Goal: Task Accomplishment & Management: Manage account settings

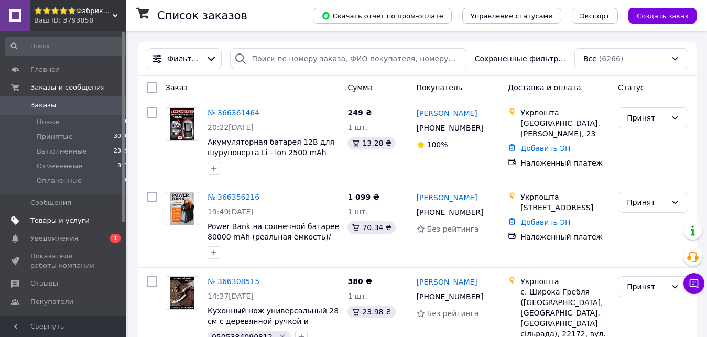
click at [49, 223] on span "Товары и услуги" at bounding box center [59, 220] width 59 height 9
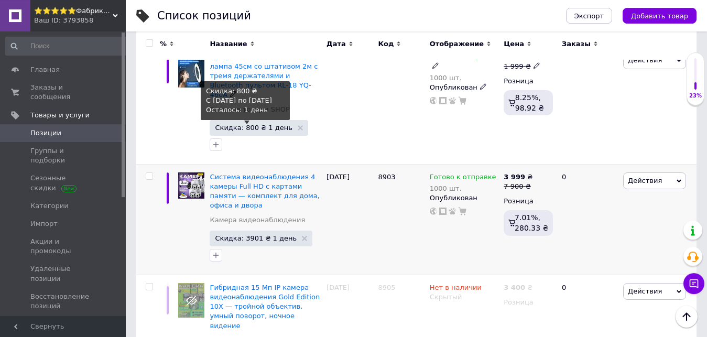
scroll to position [321, 0]
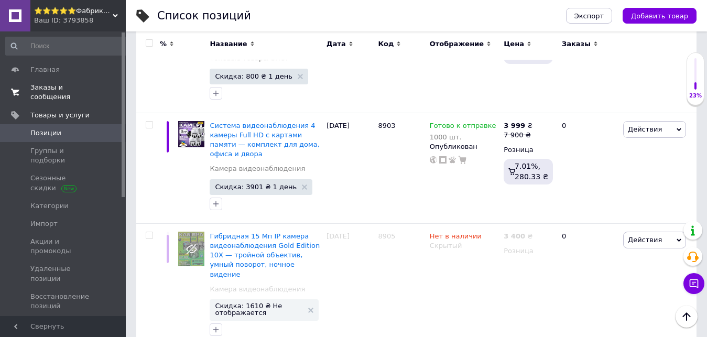
click at [79, 95] on link "Заказы и сообщения 0 0" at bounding box center [67, 92] width 135 height 27
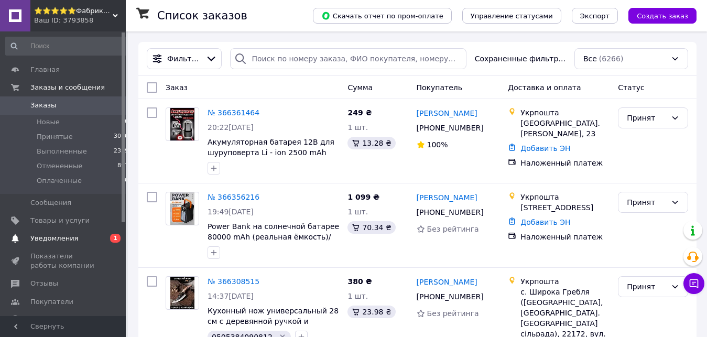
click at [58, 242] on span "Уведомления" at bounding box center [54, 238] width 48 height 9
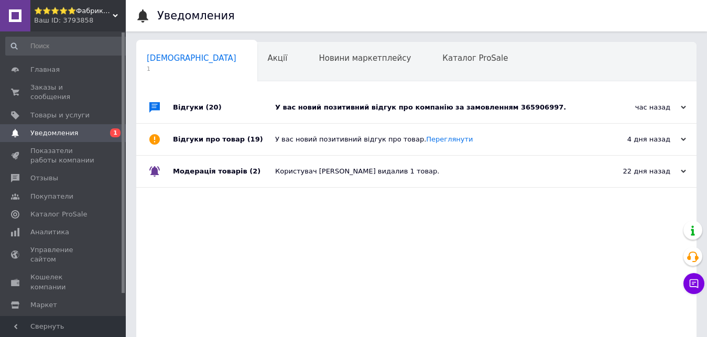
click at [515, 103] on div "У вас новий позитивний відгук про компанію за замовленням 365906997." at bounding box center [428, 107] width 306 height 9
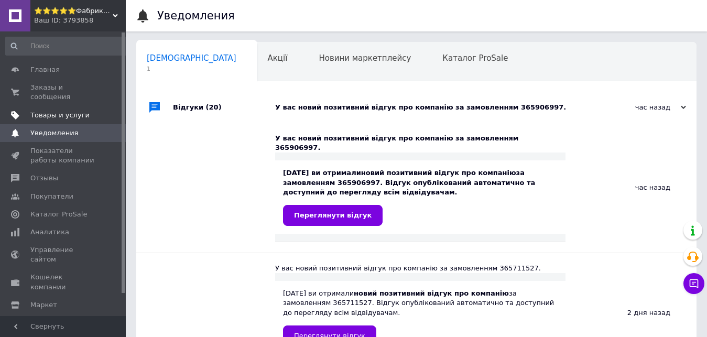
click at [94, 111] on span "Товары и услуги" at bounding box center [63, 115] width 67 height 9
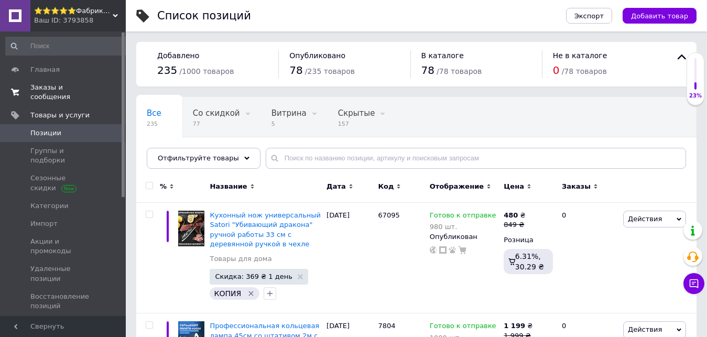
click at [88, 84] on span "Заказы и сообщения" at bounding box center [63, 92] width 67 height 19
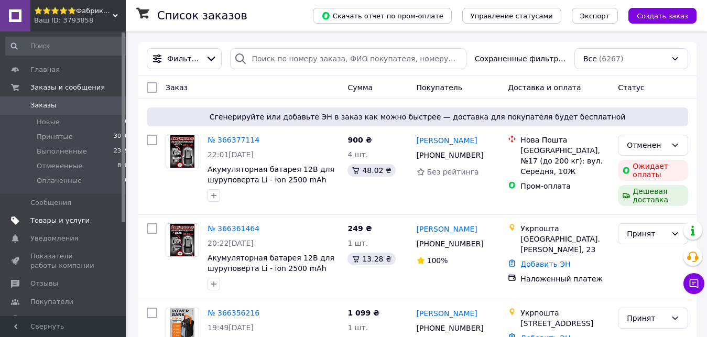
click at [96, 219] on span "Товары и услуги" at bounding box center [63, 220] width 67 height 9
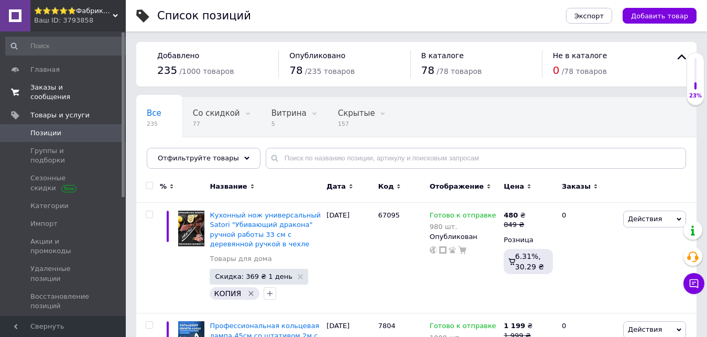
click at [106, 90] on span "0 0" at bounding box center [111, 92] width 29 height 19
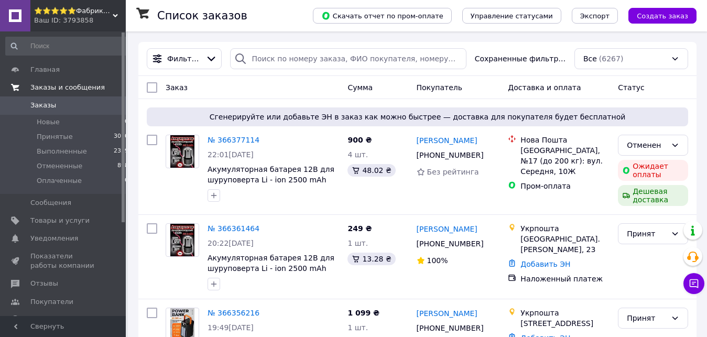
click at [89, 13] on span "⭐️⭐️⭐️⭐️⭐️Фабрика Честных цен" at bounding box center [73, 10] width 79 height 9
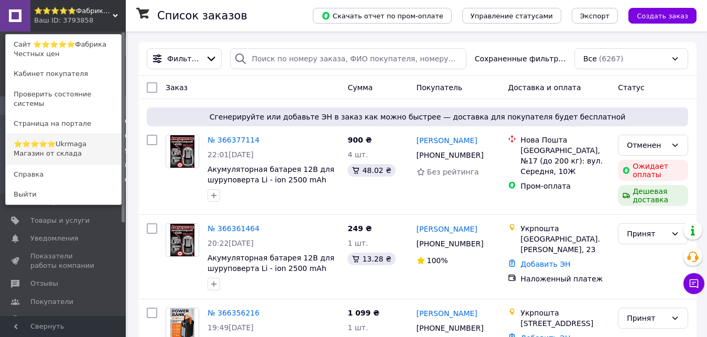
click at [90, 136] on link "⭐️⭐️⭐️⭐️⭐️Ukrmaga Магазин от склада" at bounding box center [63, 148] width 115 height 29
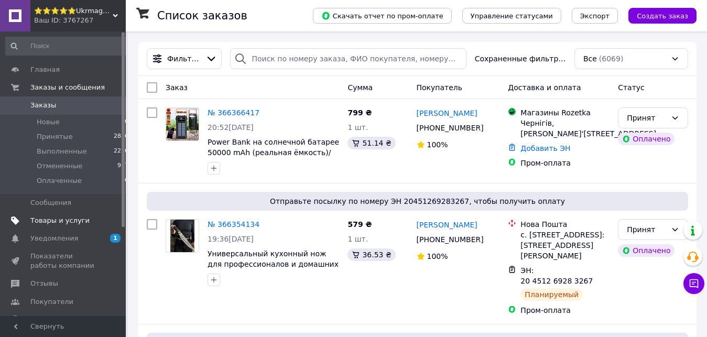
click at [79, 220] on span "Товары и услуги" at bounding box center [59, 220] width 59 height 9
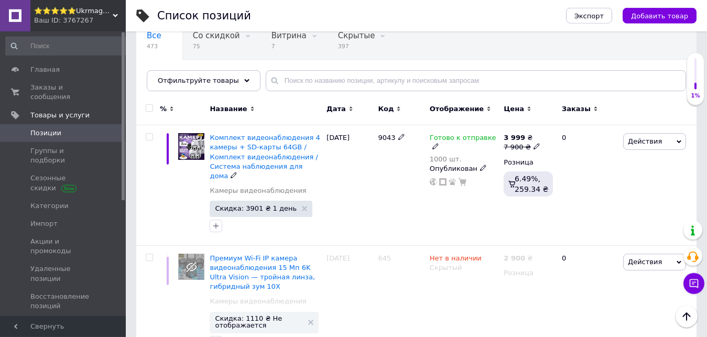
scroll to position [53, 0]
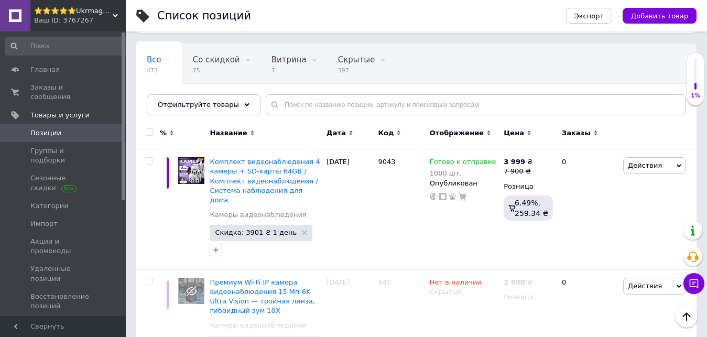
click at [113, 17] on icon at bounding box center [115, 15] width 5 height 5
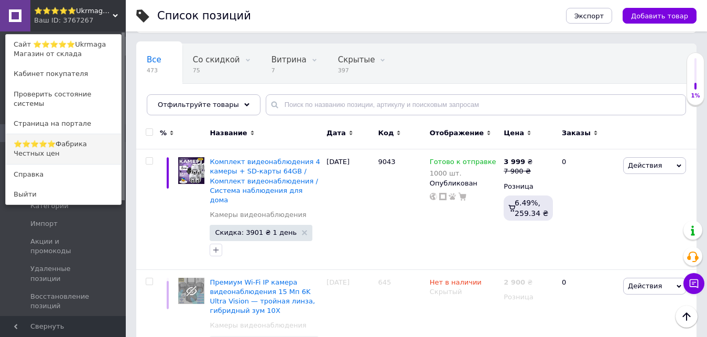
click at [103, 134] on link "⭐️⭐️⭐️⭐️⭐️Фабрика Честных цен" at bounding box center [63, 148] width 115 height 29
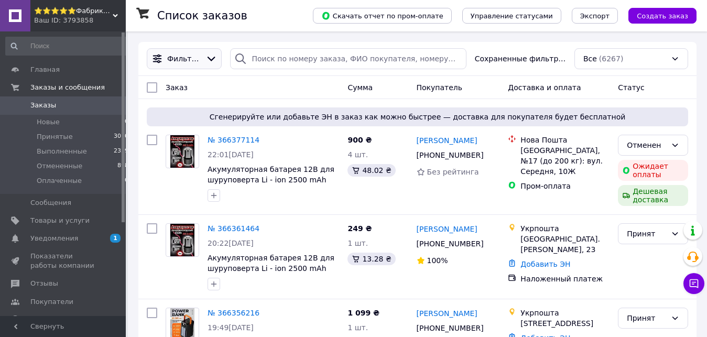
click at [193, 58] on span "Фильтры" at bounding box center [184, 58] width 34 height 10
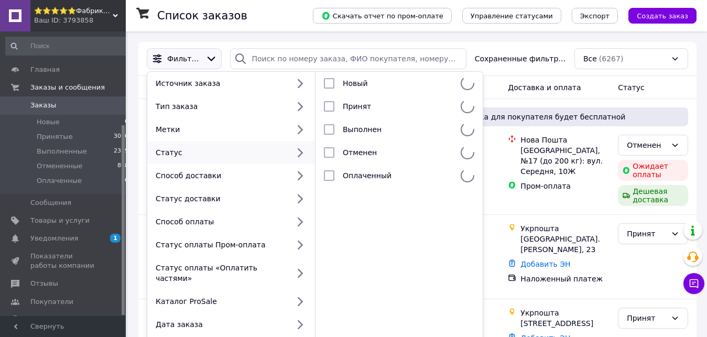
scroll to position [139, 0]
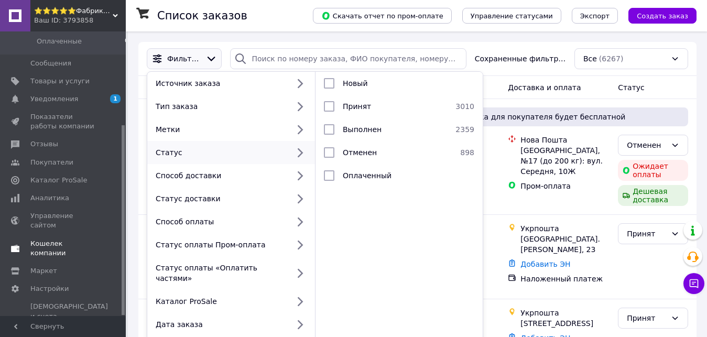
click at [88, 239] on span "Кошелек компании" at bounding box center [63, 248] width 67 height 19
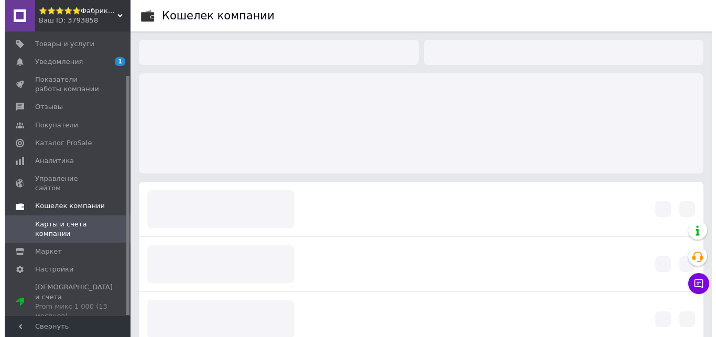
scroll to position [52, 0]
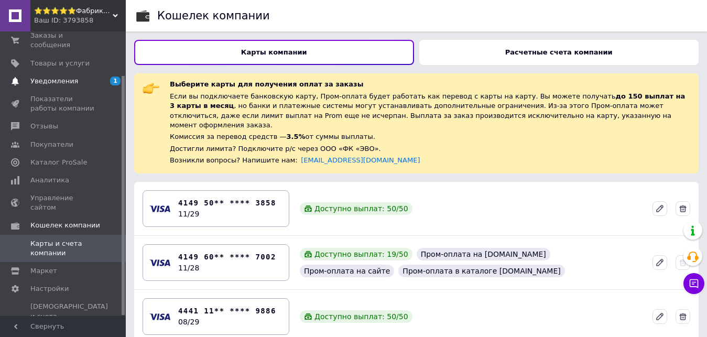
click at [100, 77] on span "1 0" at bounding box center [111, 81] width 29 height 9
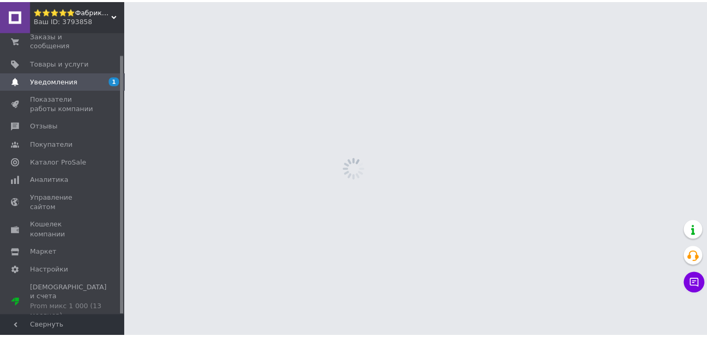
scroll to position [24, 0]
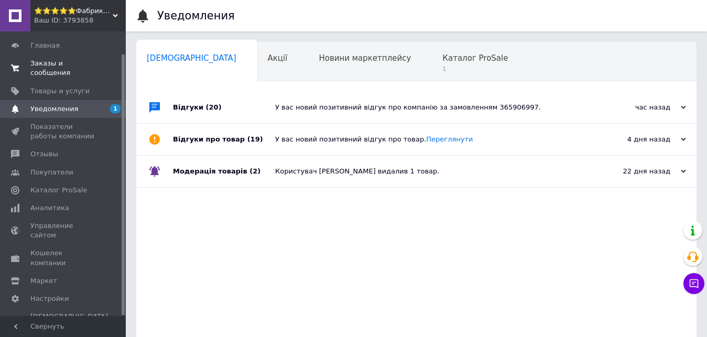
click at [94, 65] on span "Заказы и сообщения" at bounding box center [63, 68] width 67 height 19
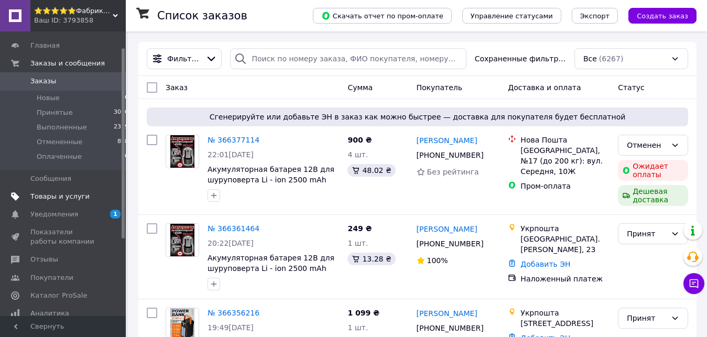
click at [72, 200] on span "Товары и услуги" at bounding box center [59, 196] width 59 height 9
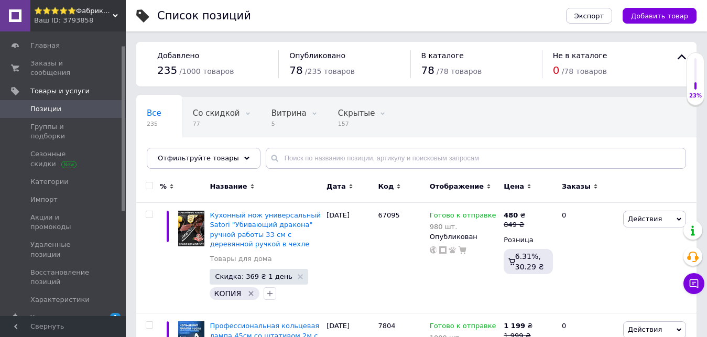
click at [98, 19] on div "Ваш ID: 3793858" at bounding box center [80, 20] width 92 height 9
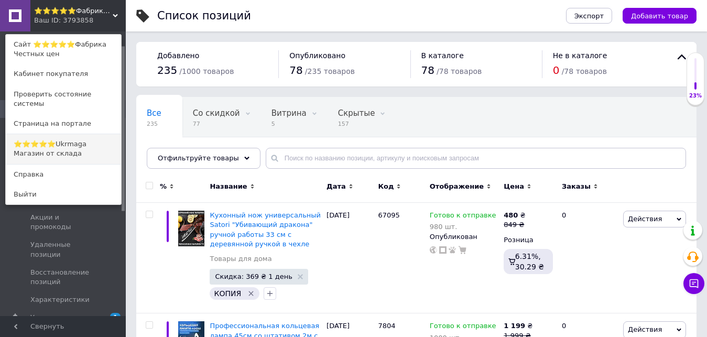
click at [96, 134] on link "⭐️⭐️⭐️⭐️⭐️Ukrmaga Магазин от склада" at bounding box center [63, 148] width 115 height 29
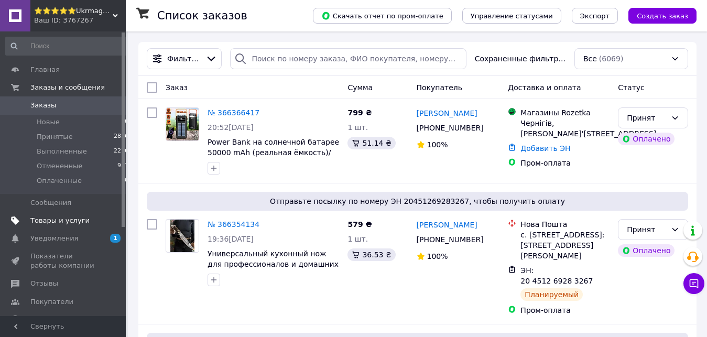
click at [60, 226] on link "Товары и услуги" at bounding box center [67, 221] width 135 height 18
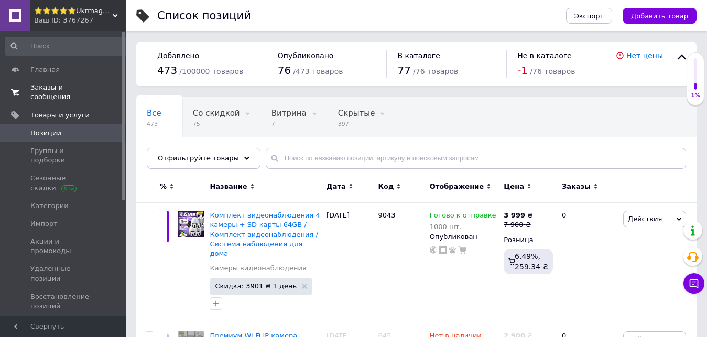
click at [106, 95] on link "Заказы и сообщения 0 0" at bounding box center [67, 92] width 135 height 27
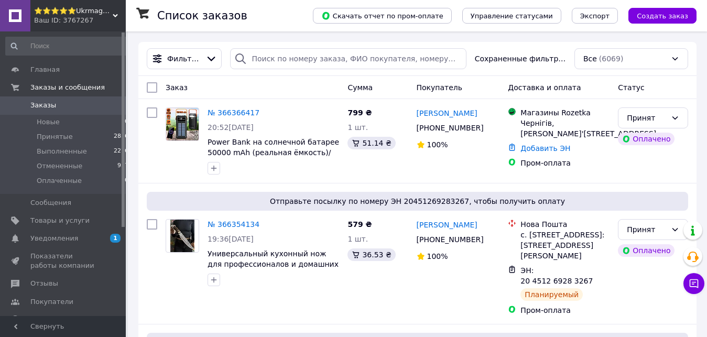
click at [118, 16] on div "Ваш ID: 3767267" at bounding box center [80, 20] width 92 height 9
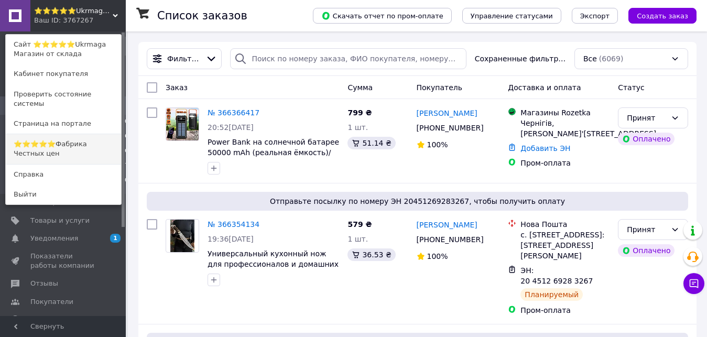
click at [103, 146] on link "⭐️⭐️⭐️⭐️⭐️Фабрика Честных цен" at bounding box center [63, 148] width 115 height 29
